Goal: Task Accomplishment & Management: Complete application form

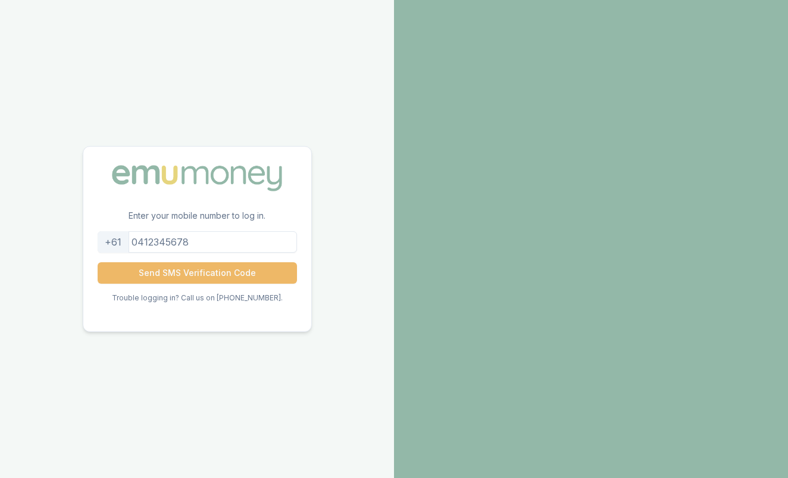
click at [233, 270] on button "Send SMS Verification Code" at bounding box center [197, 272] width 199 height 21
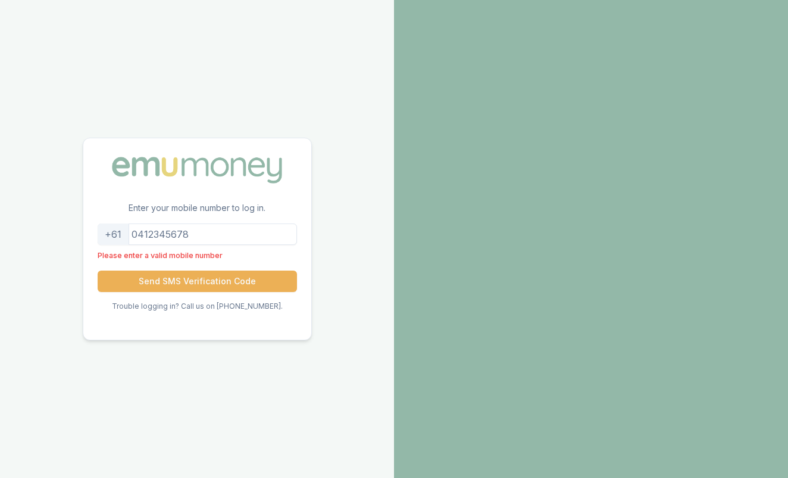
click at [205, 218] on p "Enter your mobile number to log in." at bounding box center [197, 212] width 228 height 21
click at [199, 236] on input "tel" at bounding box center [197, 233] width 199 height 21
type input "0403526084"
click at [197, 273] on button "Send SMS Verification Code" at bounding box center [197, 280] width 199 height 21
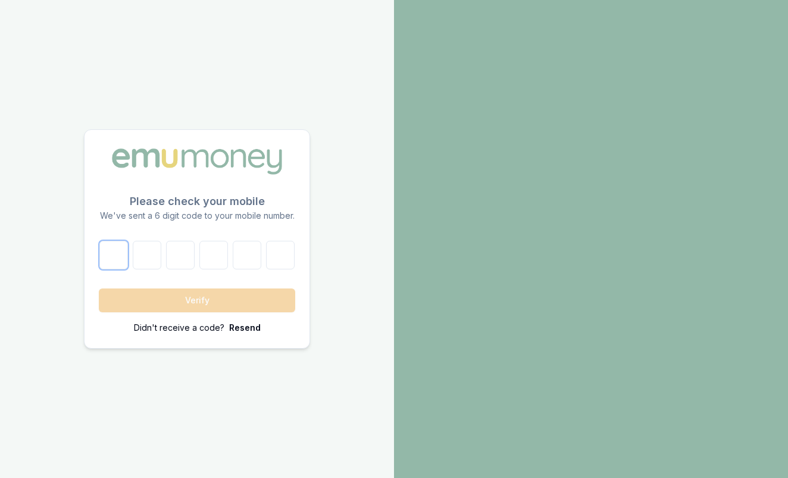
click at [114, 267] on input "number" at bounding box center [113, 255] width 29 height 29
type input "8"
type input "9"
type input "0"
type input "3"
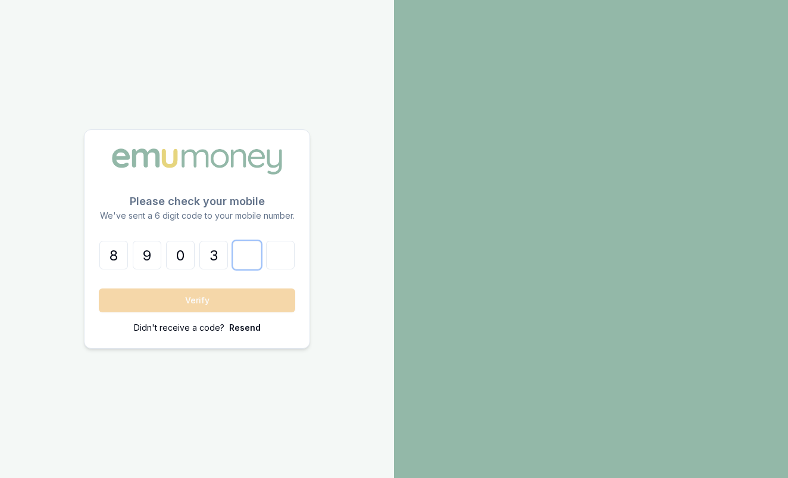
type input "1"
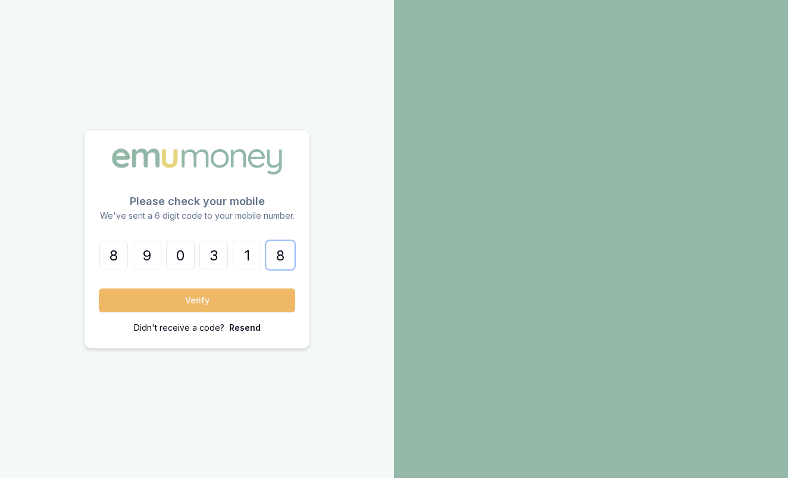
type input "8"
click at [143, 305] on button "Verify" at bounding box center [197, 300] width 196 height 24
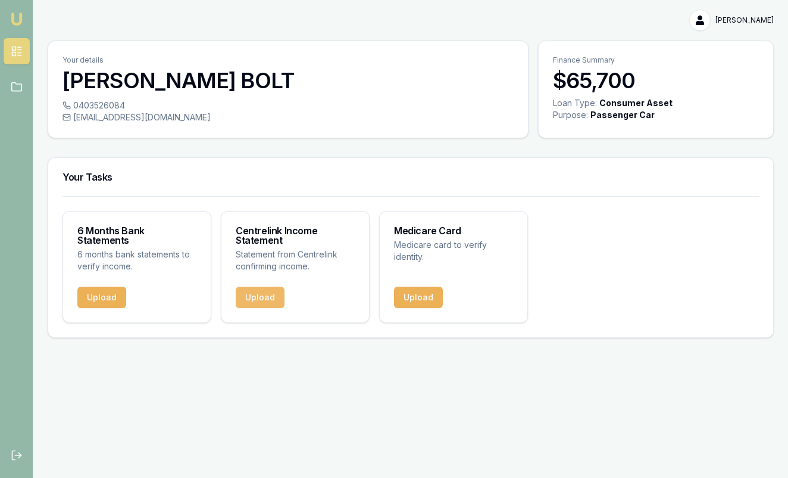
click at [268, 299] on button "Upload" at bounding box center [260, 296] width 49 height 21
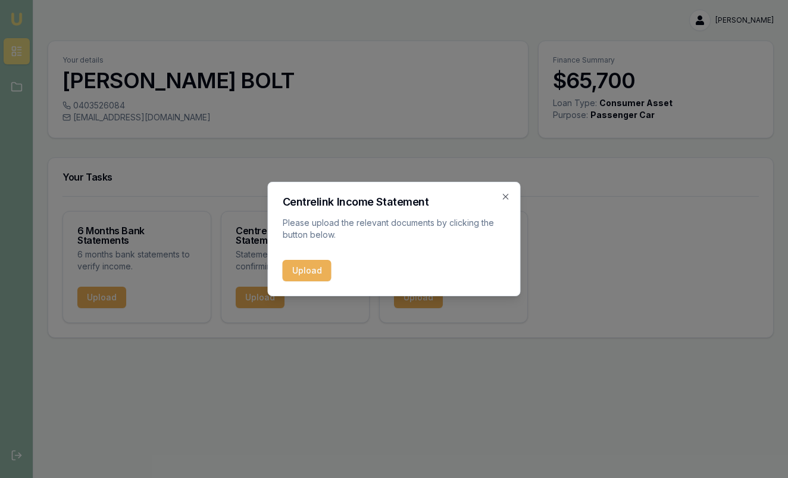
click at [313, 289] on div "Centrelink Income Statement Please upload the relevant documents by clicking th…" at bounding box center [394, 239] width 253 height 114
click at [308, 266] on button "Upload" at bounding box center [307, 270] width 49 height 21
